Goal: Obtain resource: Obtain resource

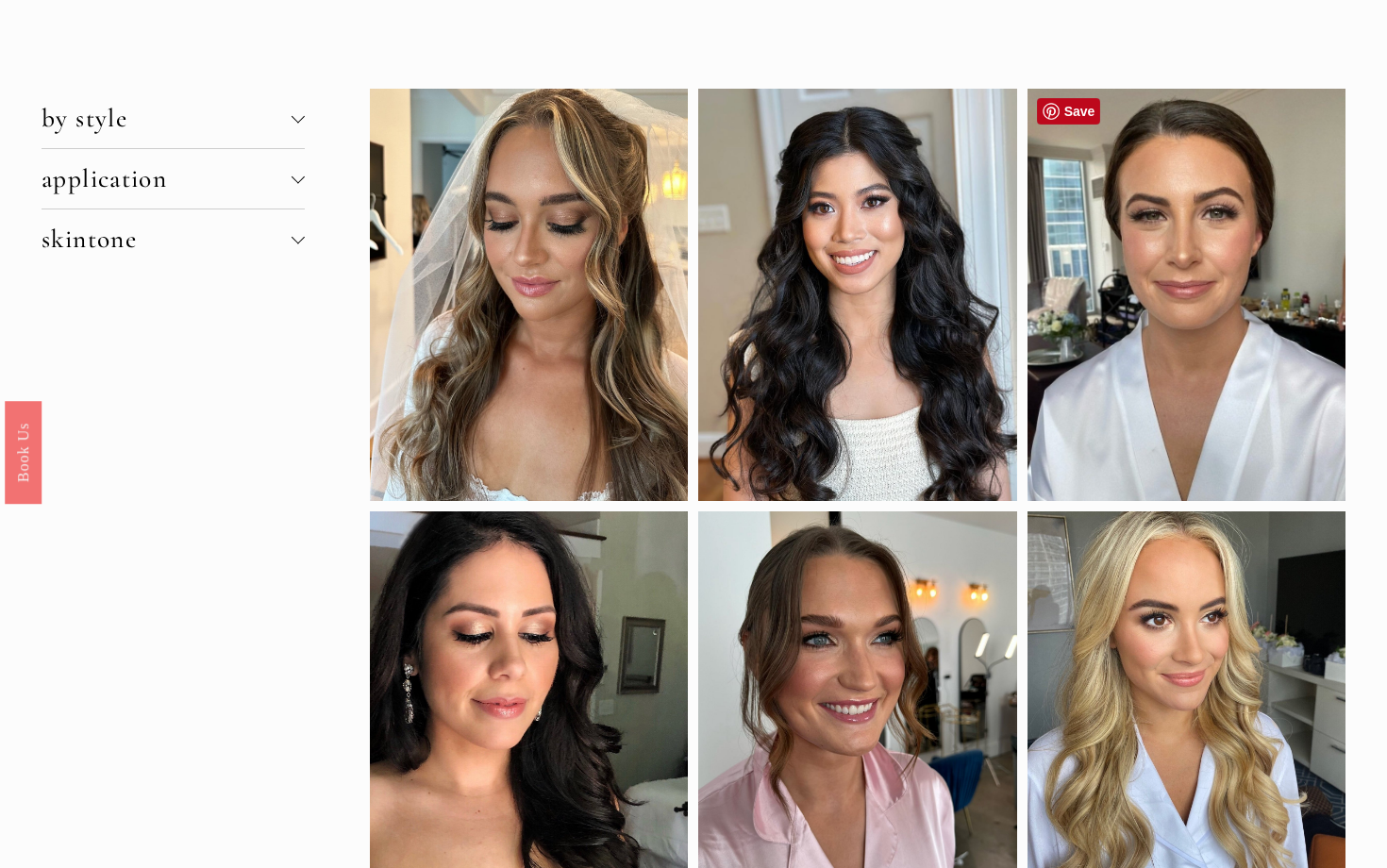
scroll to position [99, 0]
click at [1062, 112] on link "Save" at bounding box center [1069, 110] width 64 height 27
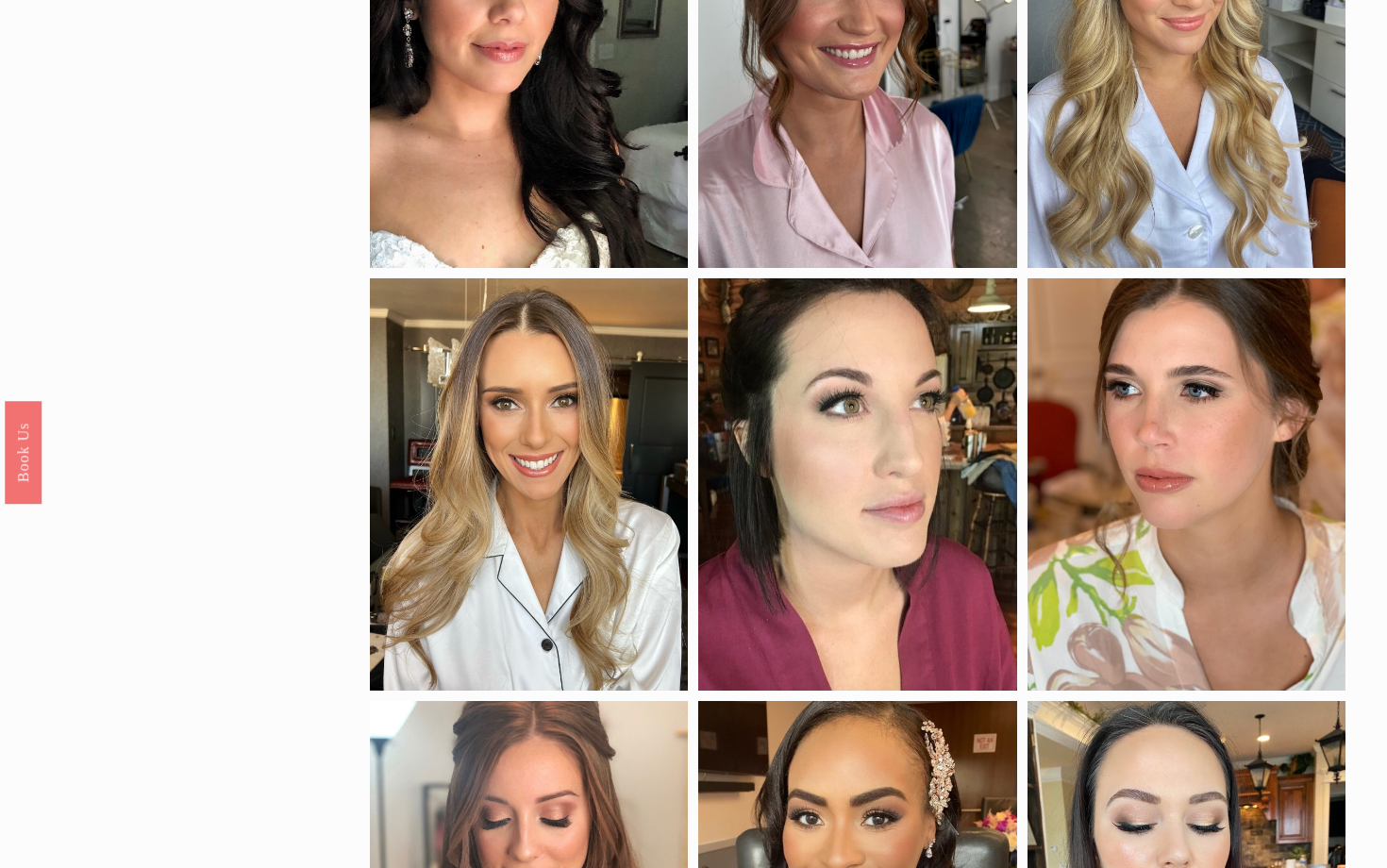
scroll to position [796, 0]
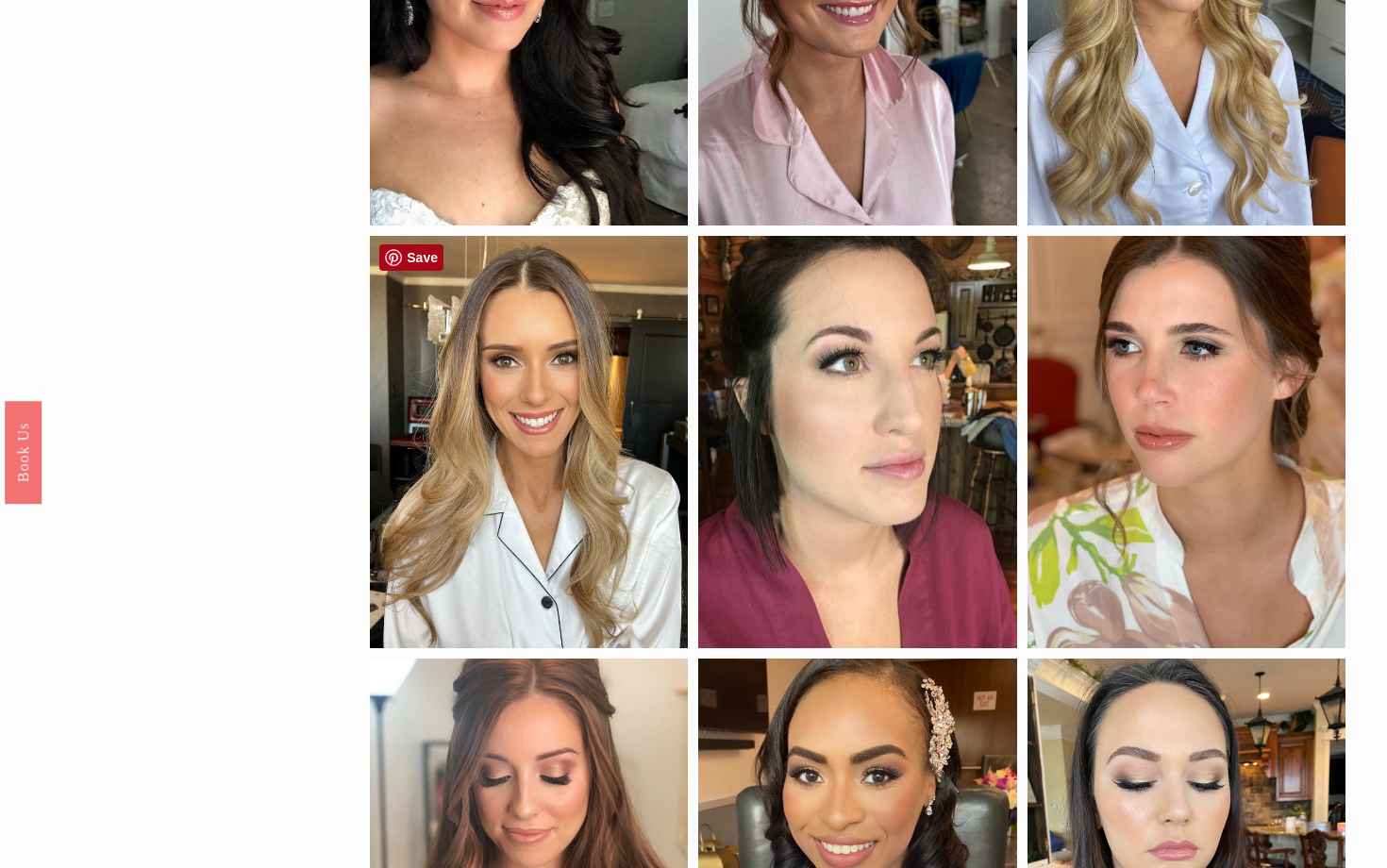
click at [415, 256] on link "Save" at bounding box center [411, 258] width 64 height 27
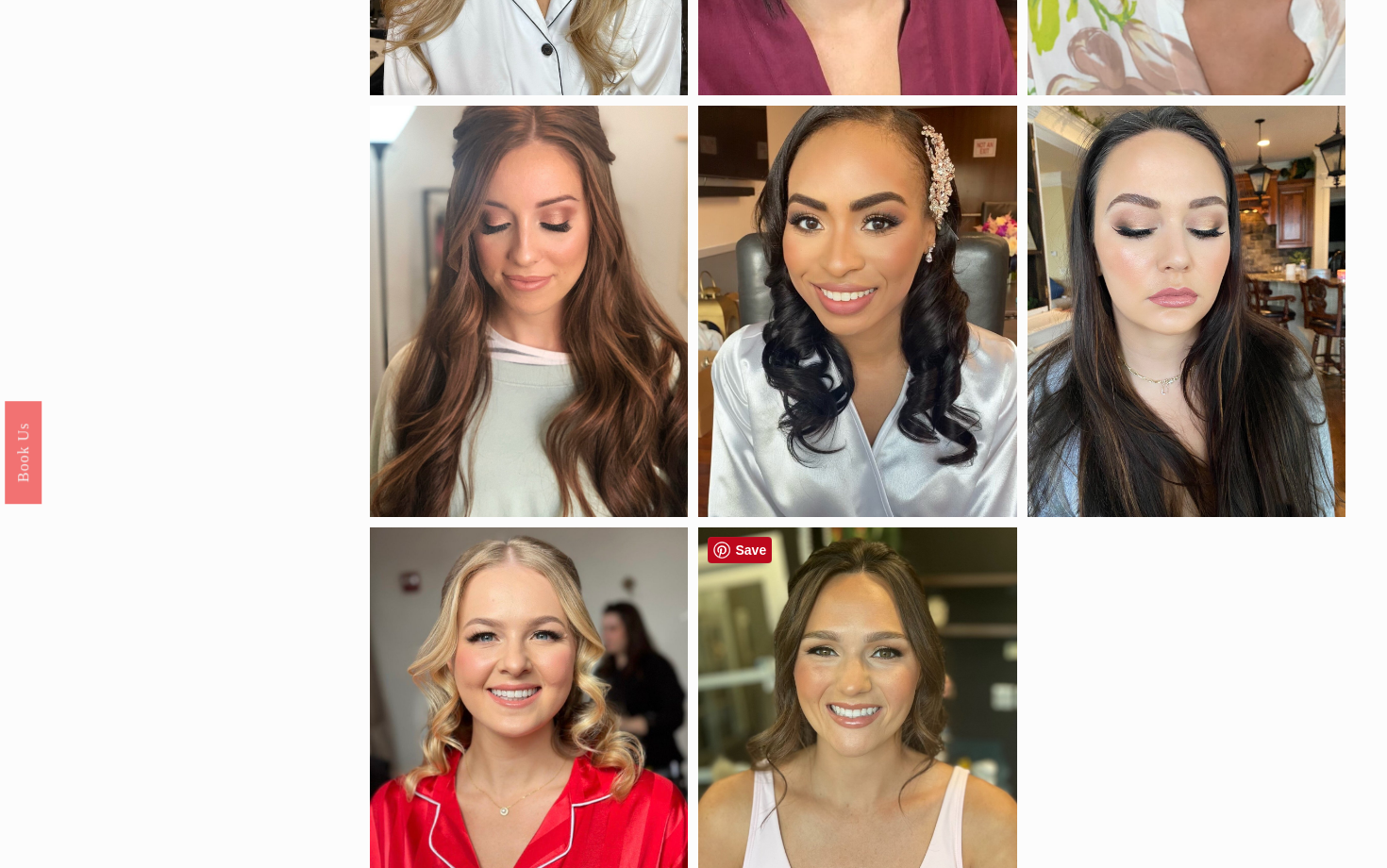
scroll to position [1329, 0]
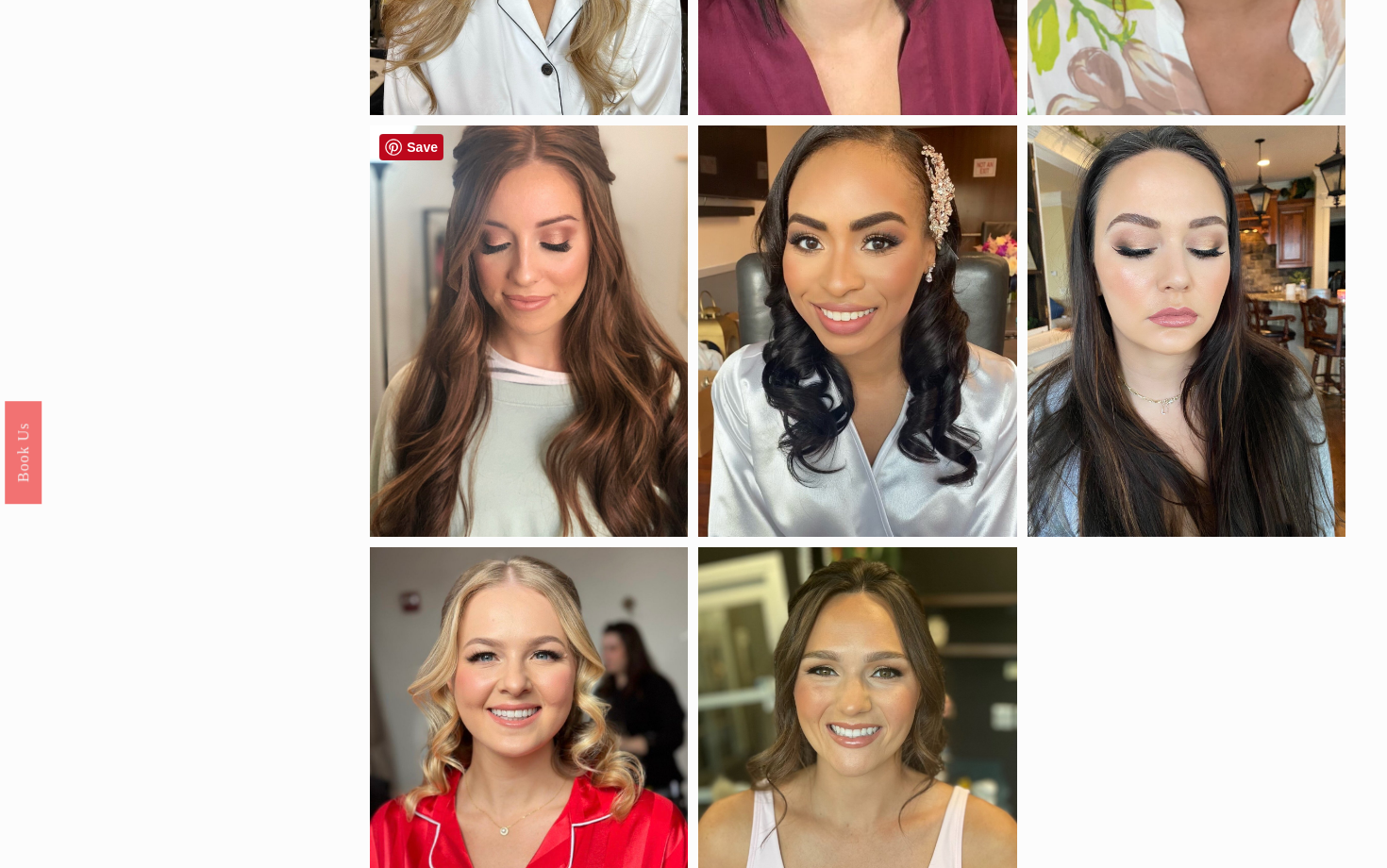
click at [636, 300] on div at bounding box center [528, 332] width 318 height 412
click at [569, 310] on div at bounding box center [528, 332] width 318 height 412
click at [583, 352] on div at bounding box center [528, 332] width 318 height 412
click at [404, 141] on link "Save" at bounding box center [411, 147] width 64 height 27
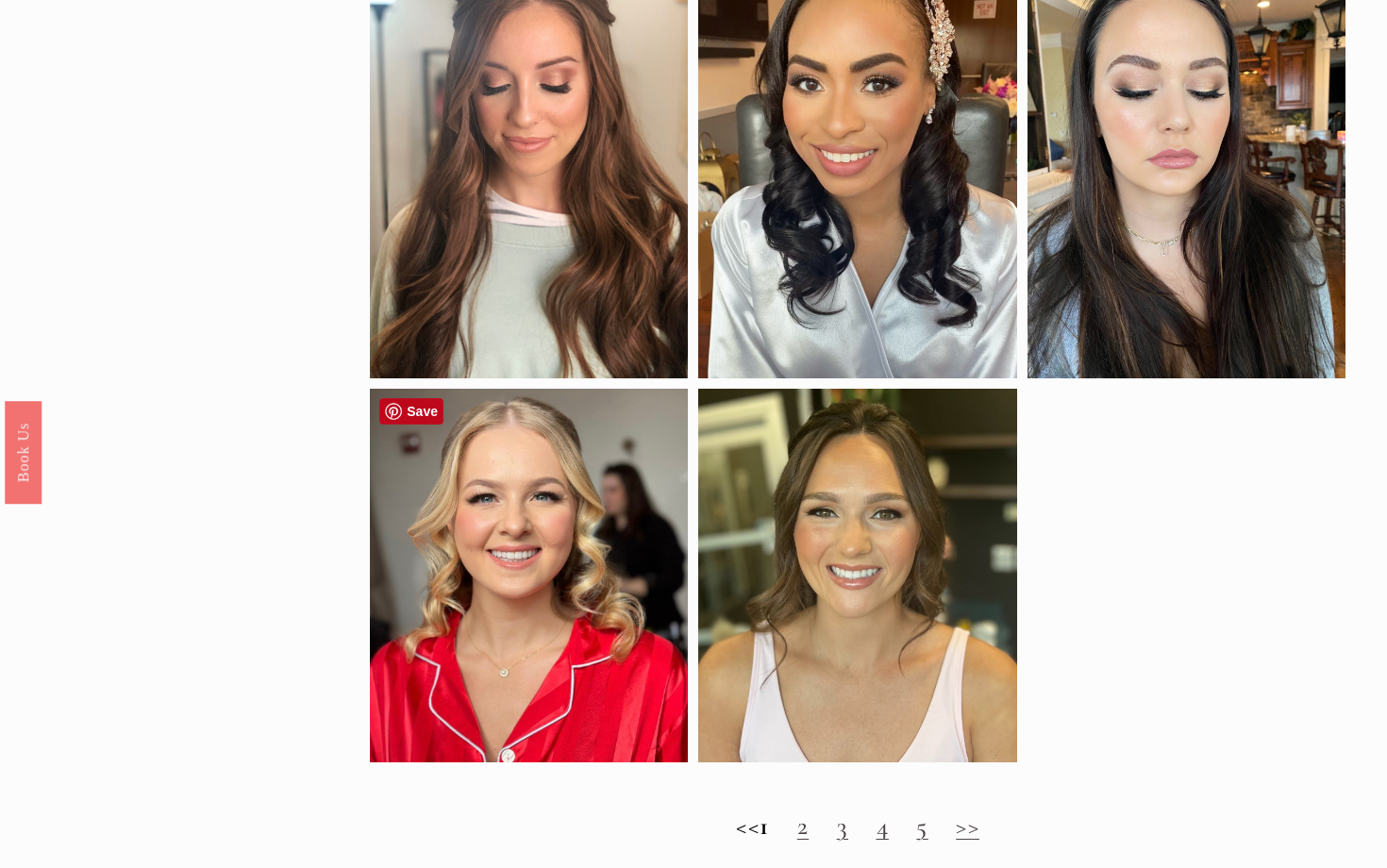
scroll to position [1455, 0]
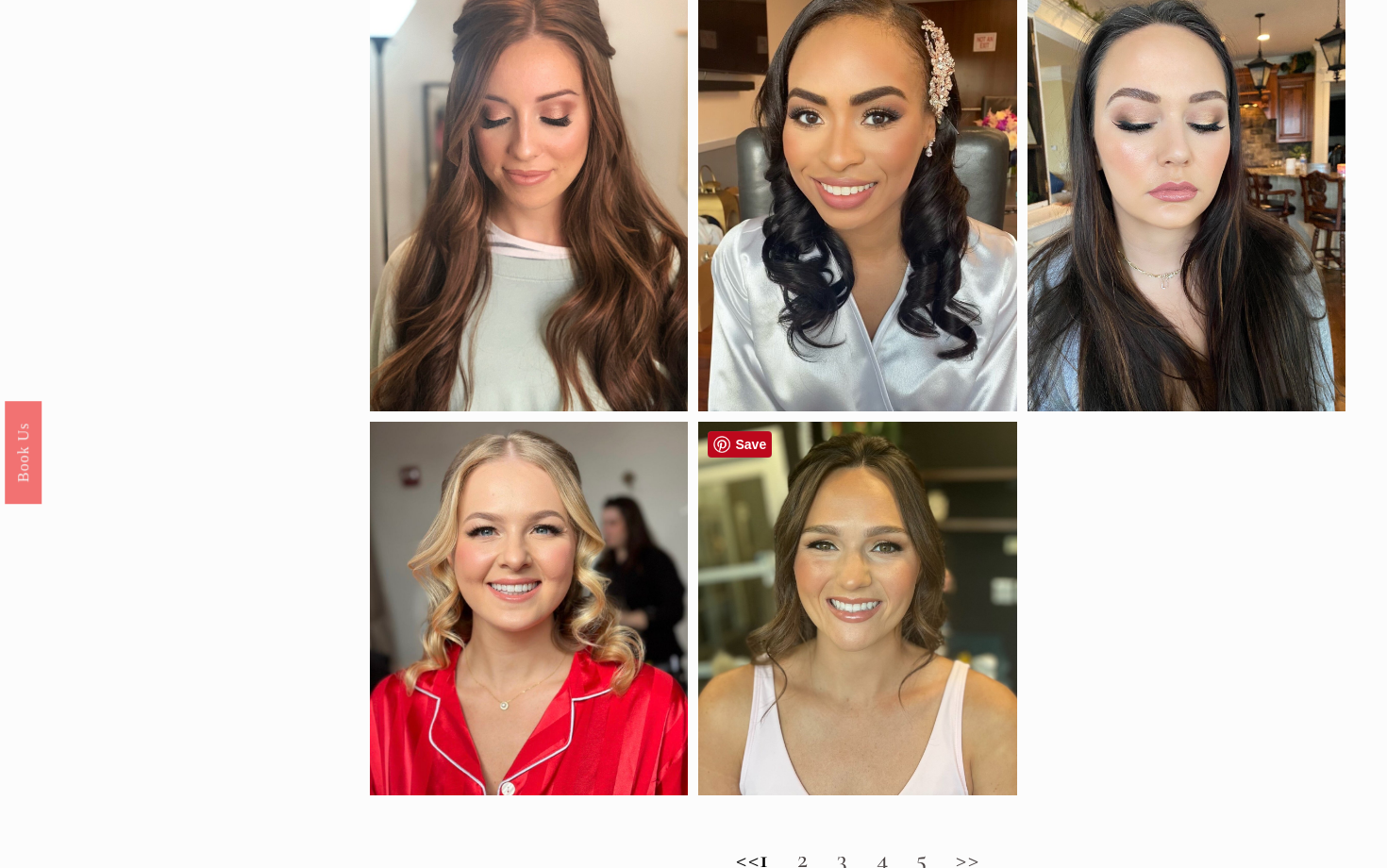
click at [857, 529] on div at bounding box center [857, 608] width 318 height 374
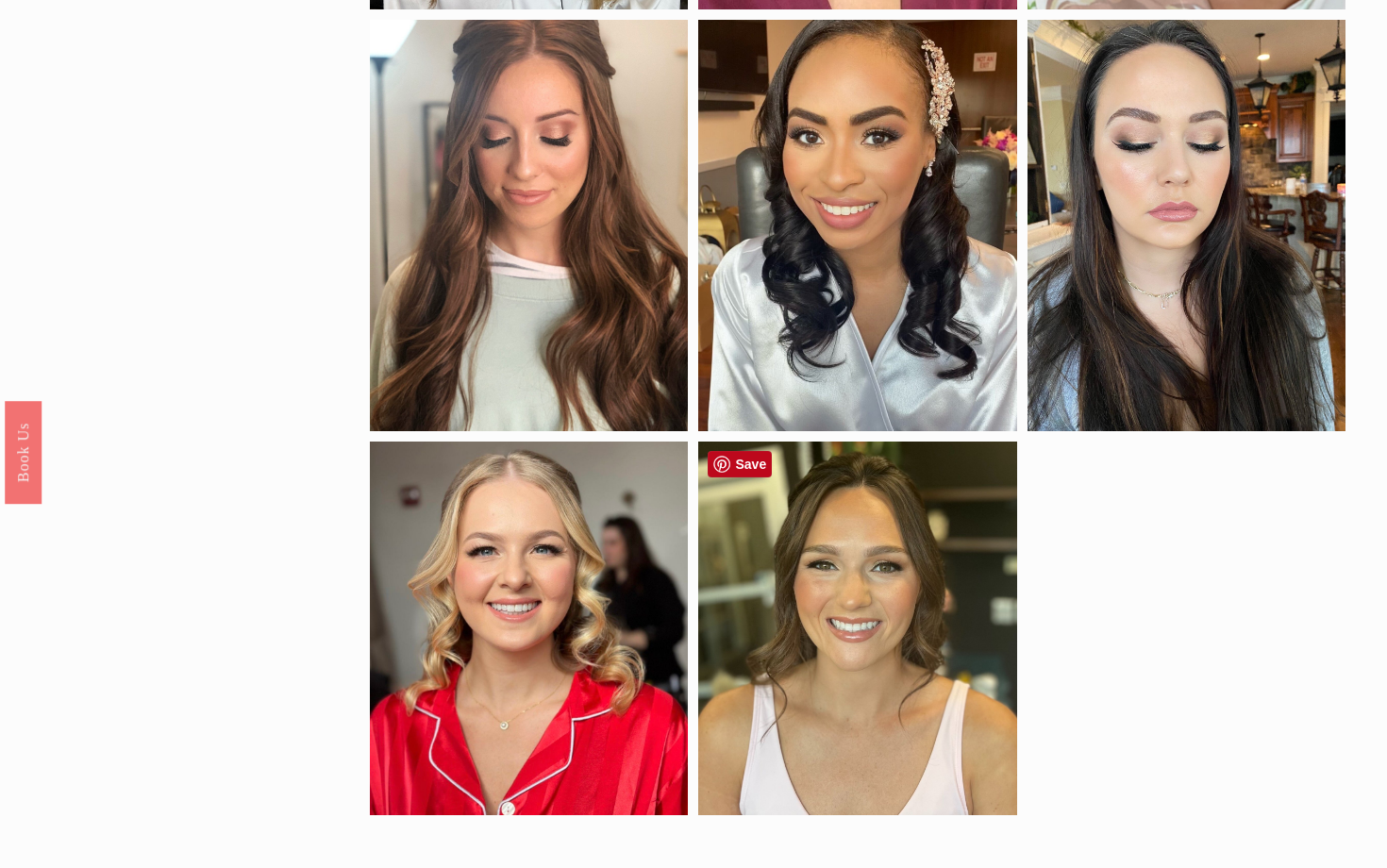
scroll to position [1434, 0]
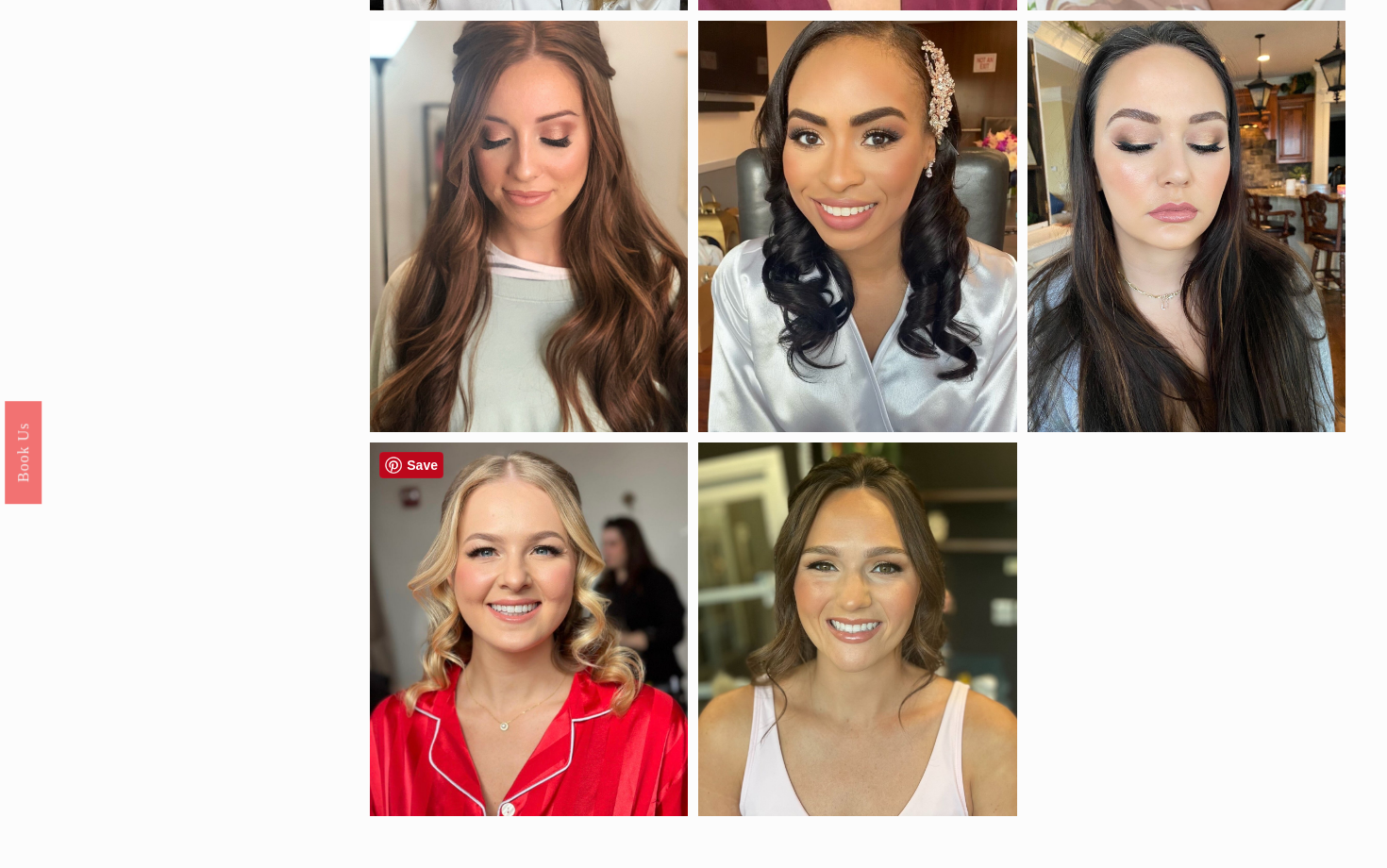
click at [468, 570] on div at bounding box center [528, 628] width 318 height 374
click at [523, 527] on div at bounding box center [528, 628] width 318 height 374
click at [423, 469] on link "Save" at bounding box center [411, 465] width 64 height 27
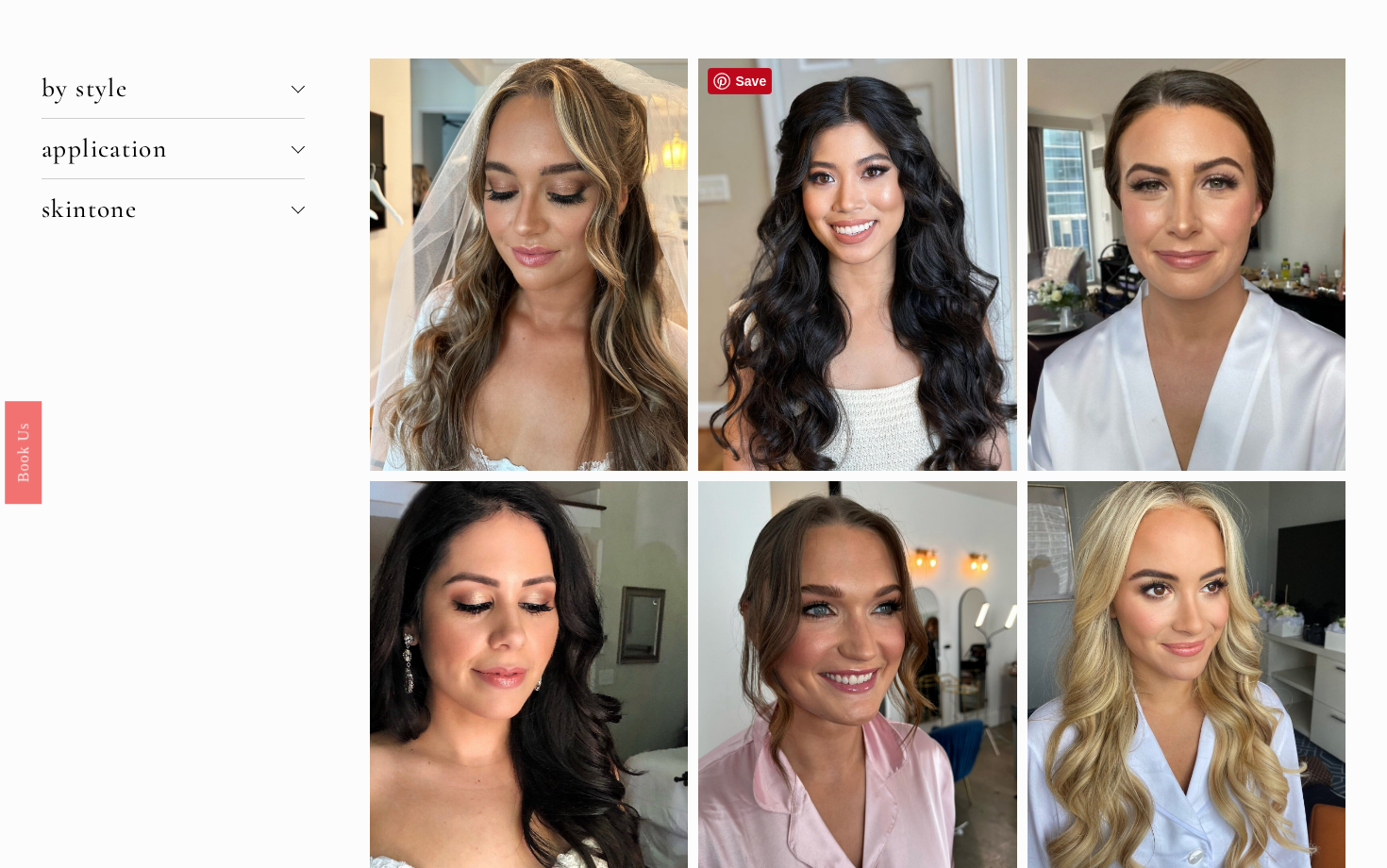
scroll to position [0, 0]
